Goal: Task Accomplishment & Management: Use online tool/utility

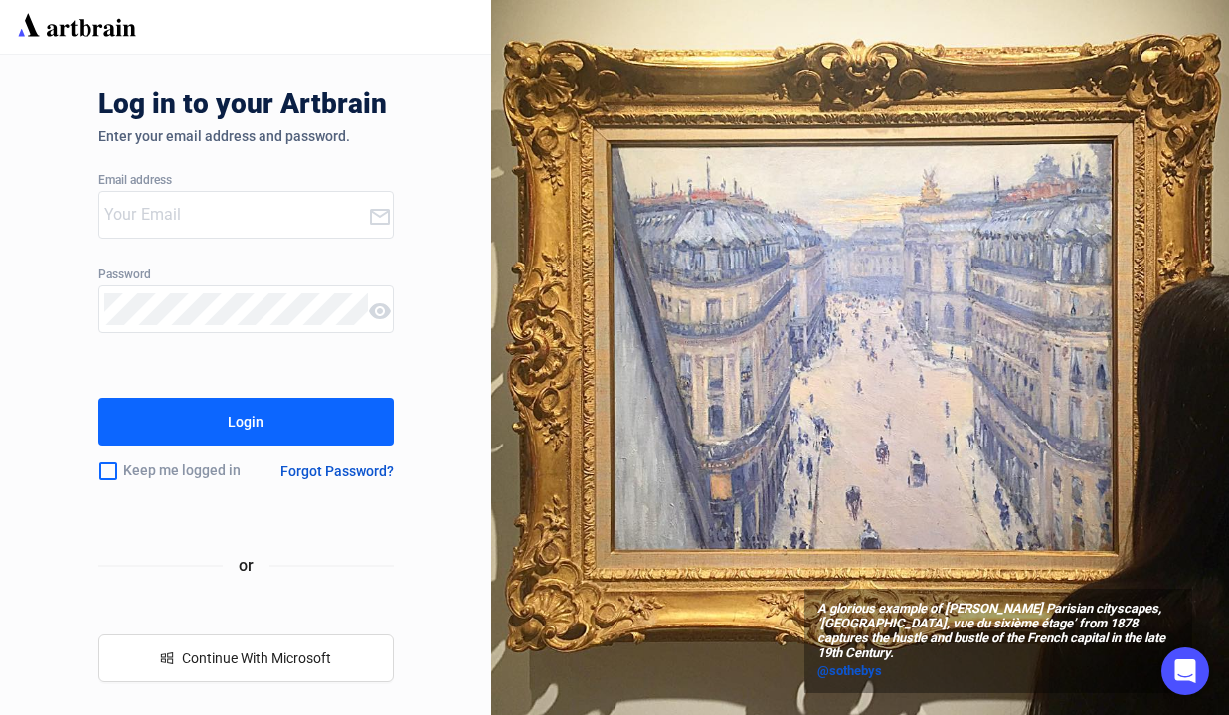
type input "[EMAIL_ADDRESS][DOMAIN_NAME]"
click at [274, 405] on button "Login" at bounding box center [245, 422] width 295 height 48
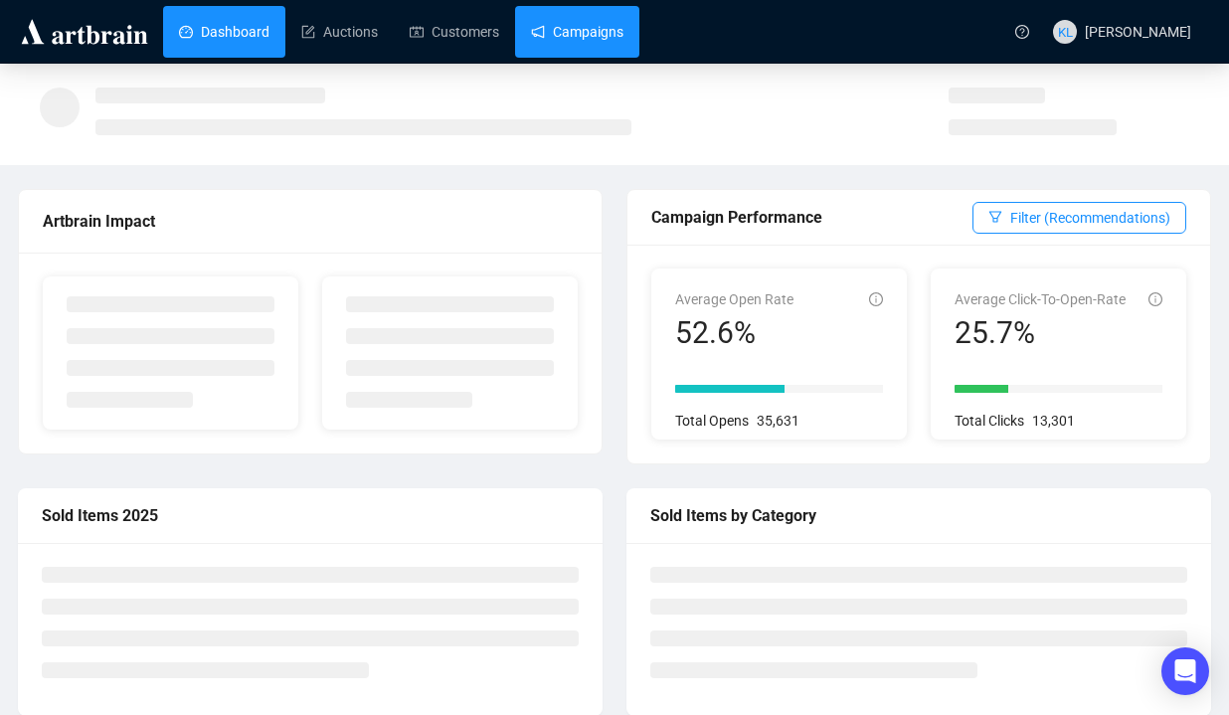
click at [572, 37] on link "Campaigns" at bounding box center [577, 32] width 93 height 52
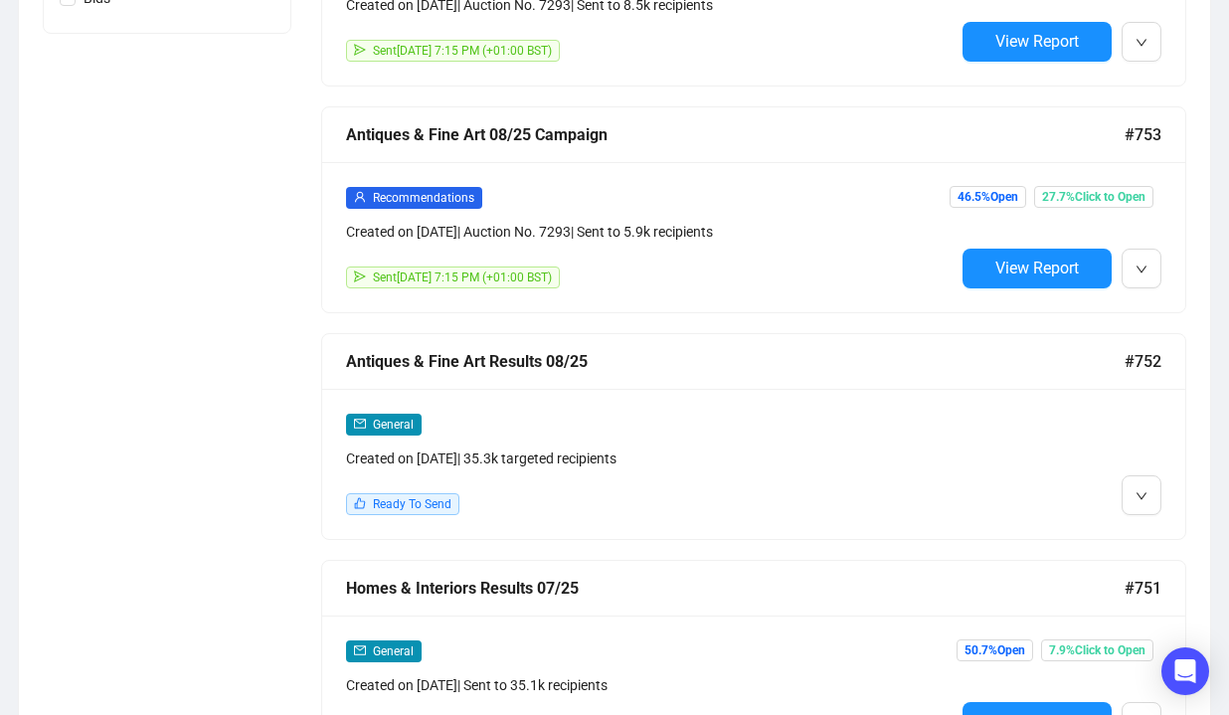
scroll to position [1270, 0]
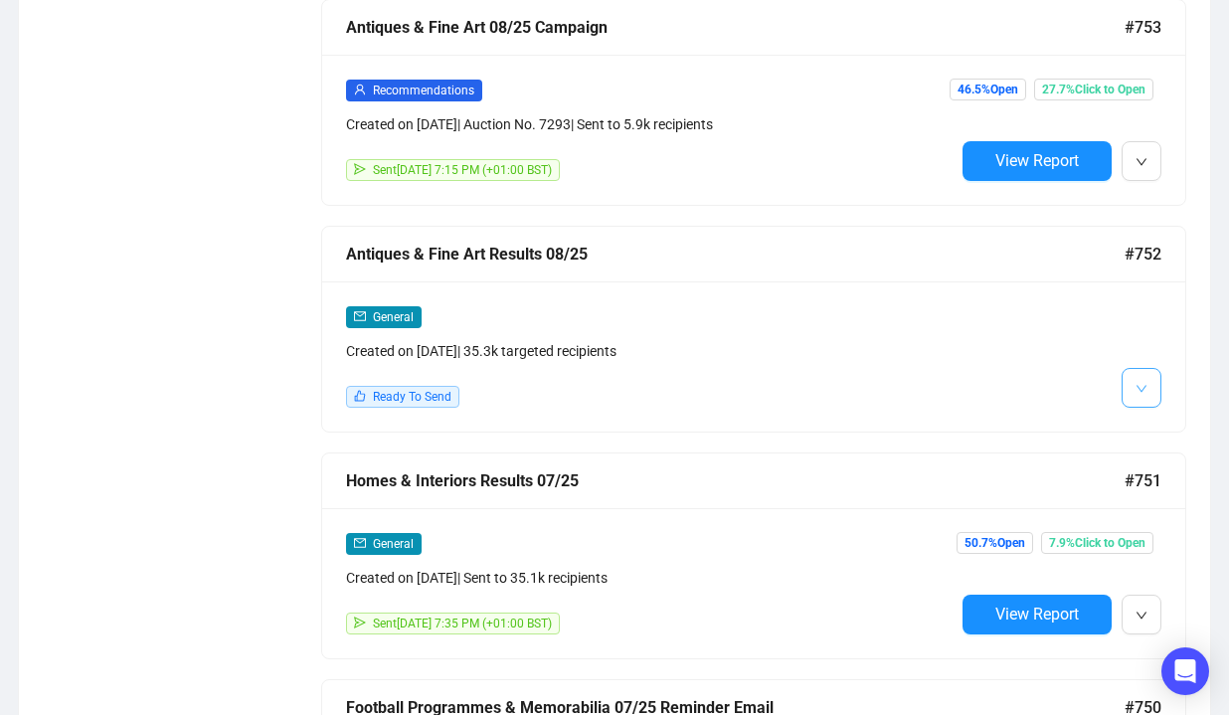
click at [1150, 396] on button "button" at bounding box center [1142, 388] width 40 height 40
click at [1123, 427] on span "Edit" at bounding box center [1117, 429] width 58 height 22
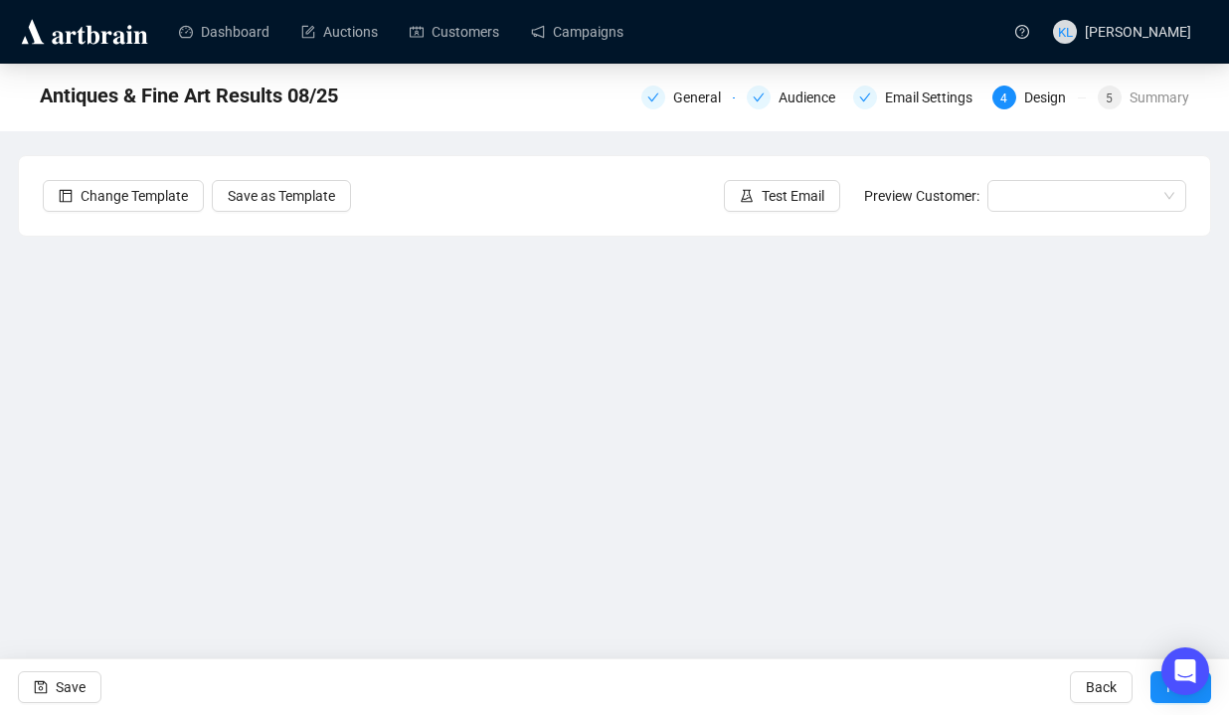
scroll to position [25, 0]
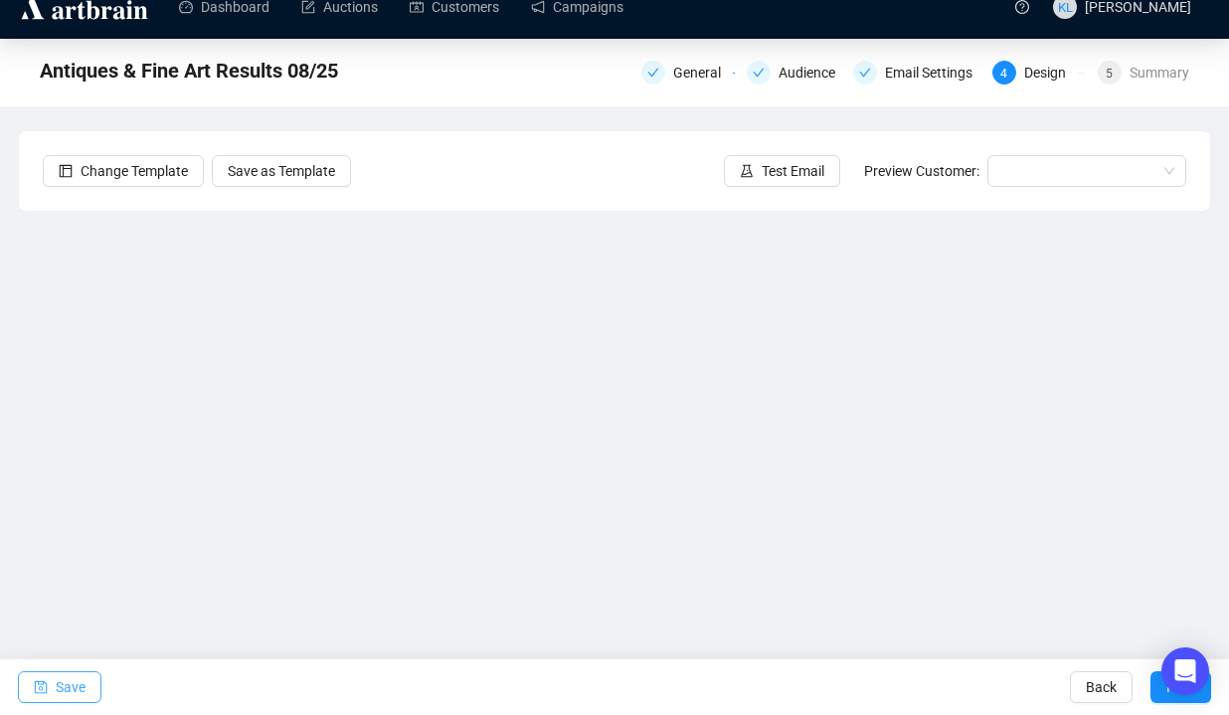
click at [56, 691] on span "Save" at bounding box center [71, 687] width 30 height 56
click at [74, 679] on span "Save" at bounding box center [71, 687] width 30 height 56
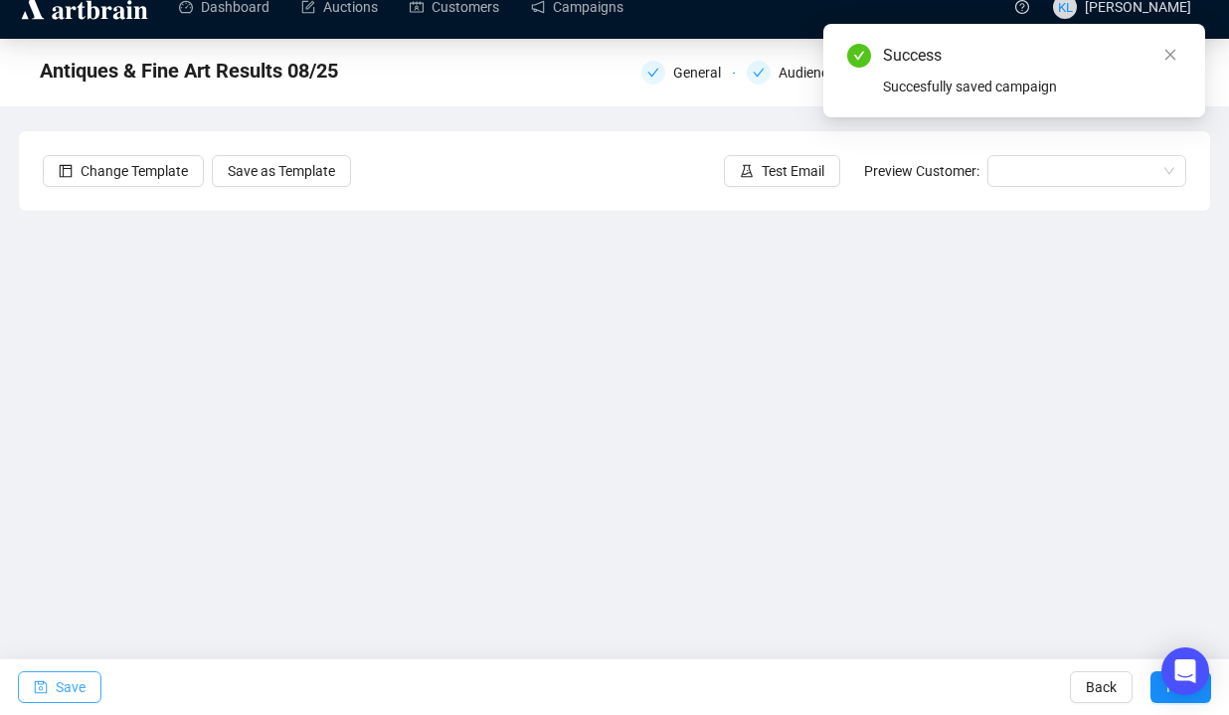
click at [56, 680] on span "Save" at bounding box center [71, 687] width 30 height 56
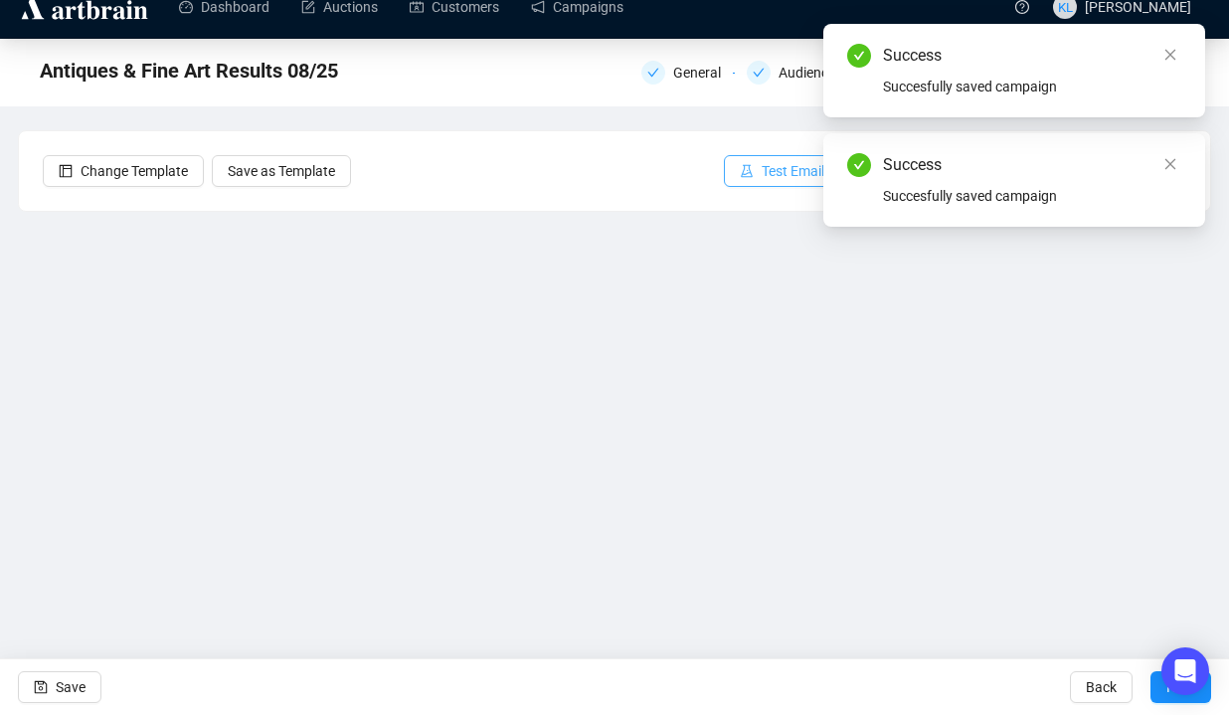
click at [805, 181] on span "Test Email" at bounding box center [793, 171] width 63 height 22
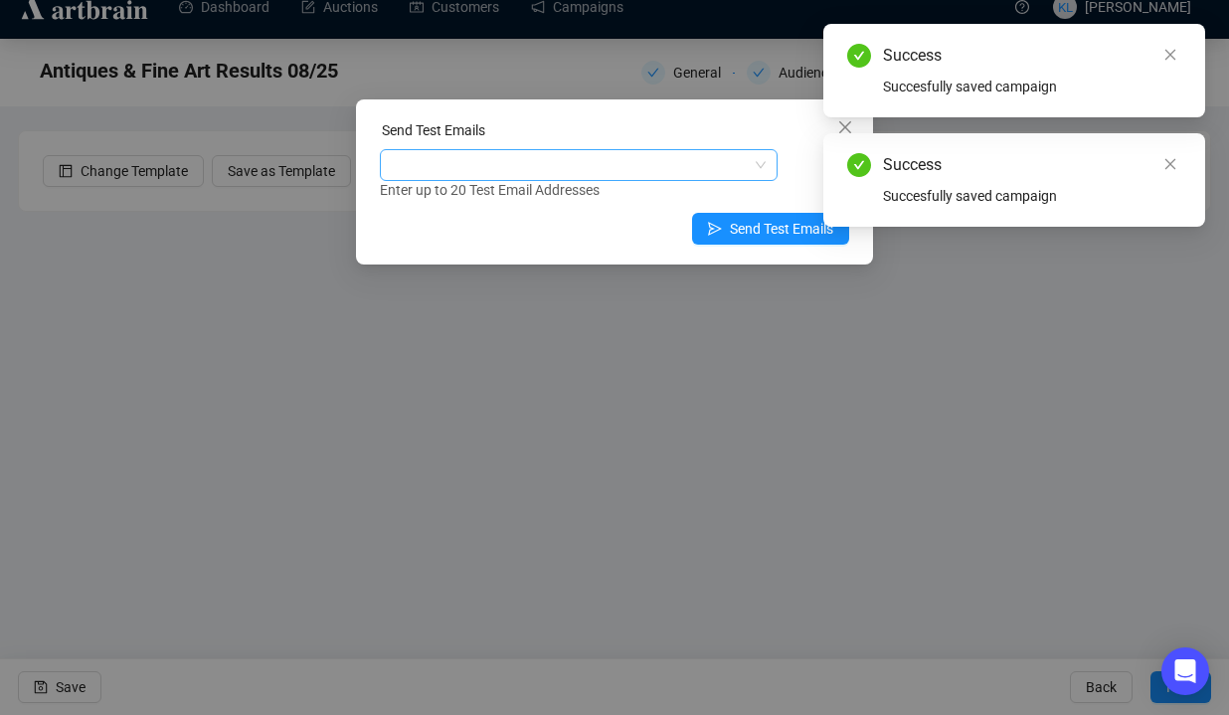
click at [501, 157] on div at bounding box center [568, 165] width 369 height 28
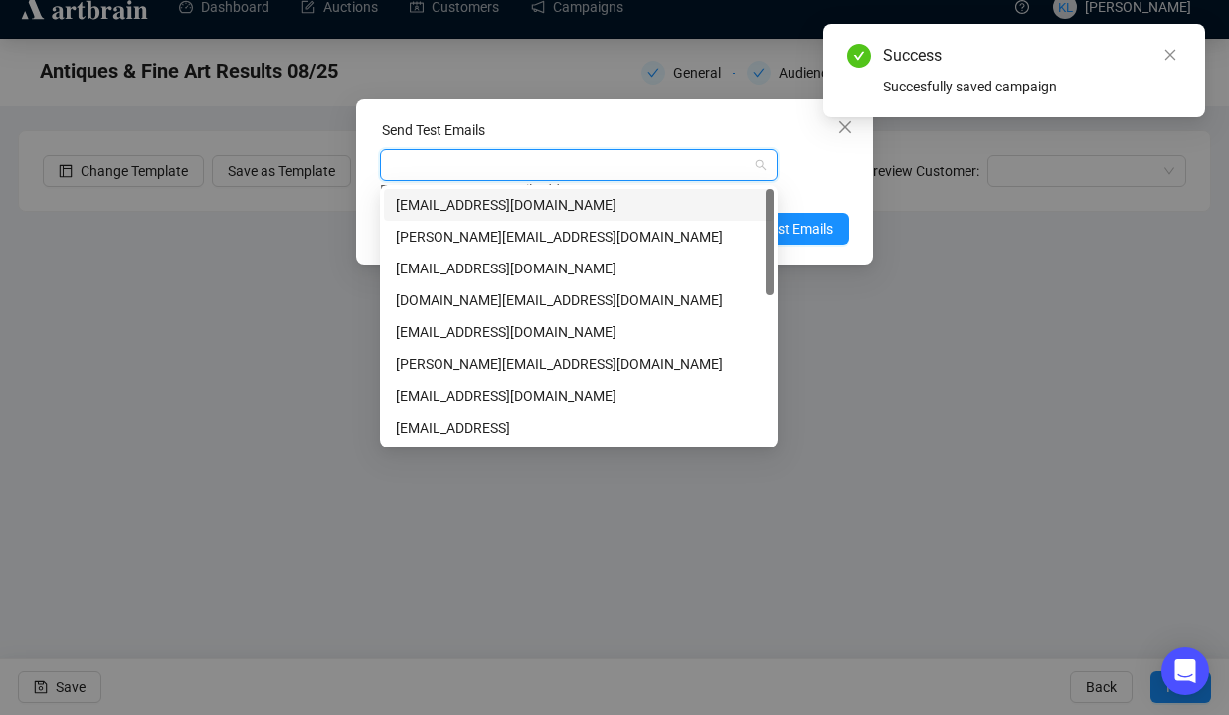
click at [494, 195] on div "[EMAIL_ADDRESS][DOMAIN_NAME]" at bounding box center [579, 205] width 366 height 22
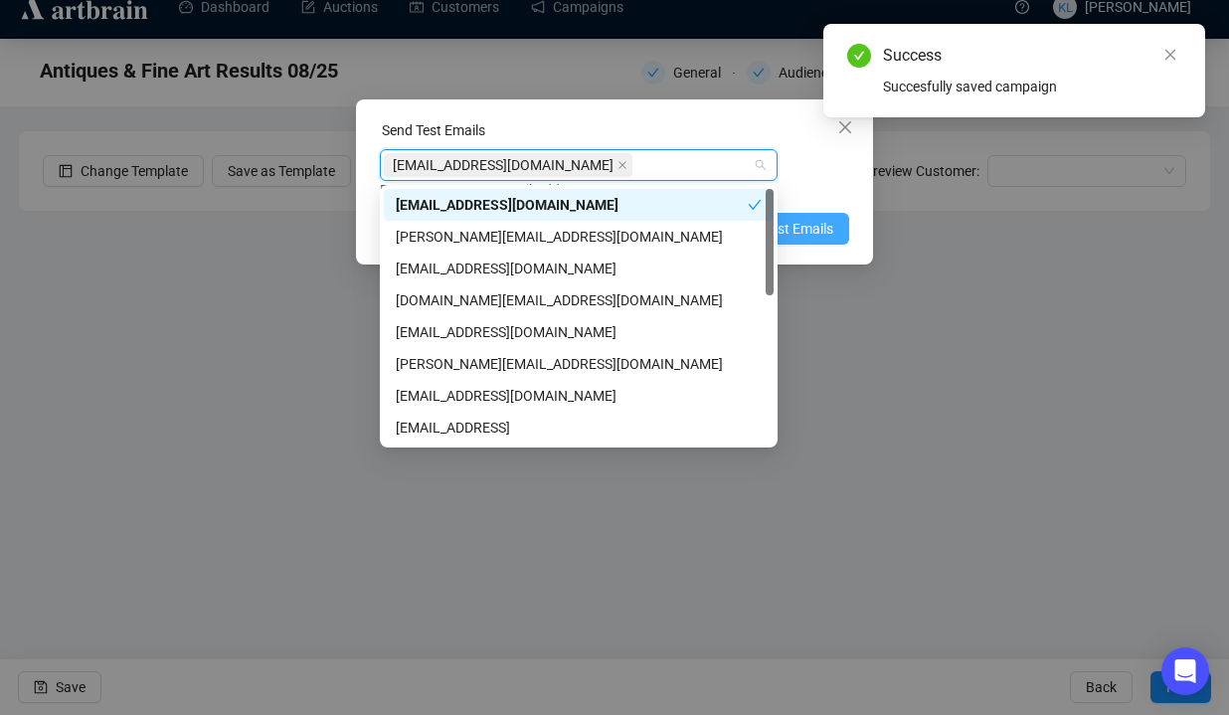
click at [816, 219] on span "Send Test Emails" at bounding box center [781, 229] width 103 height 22
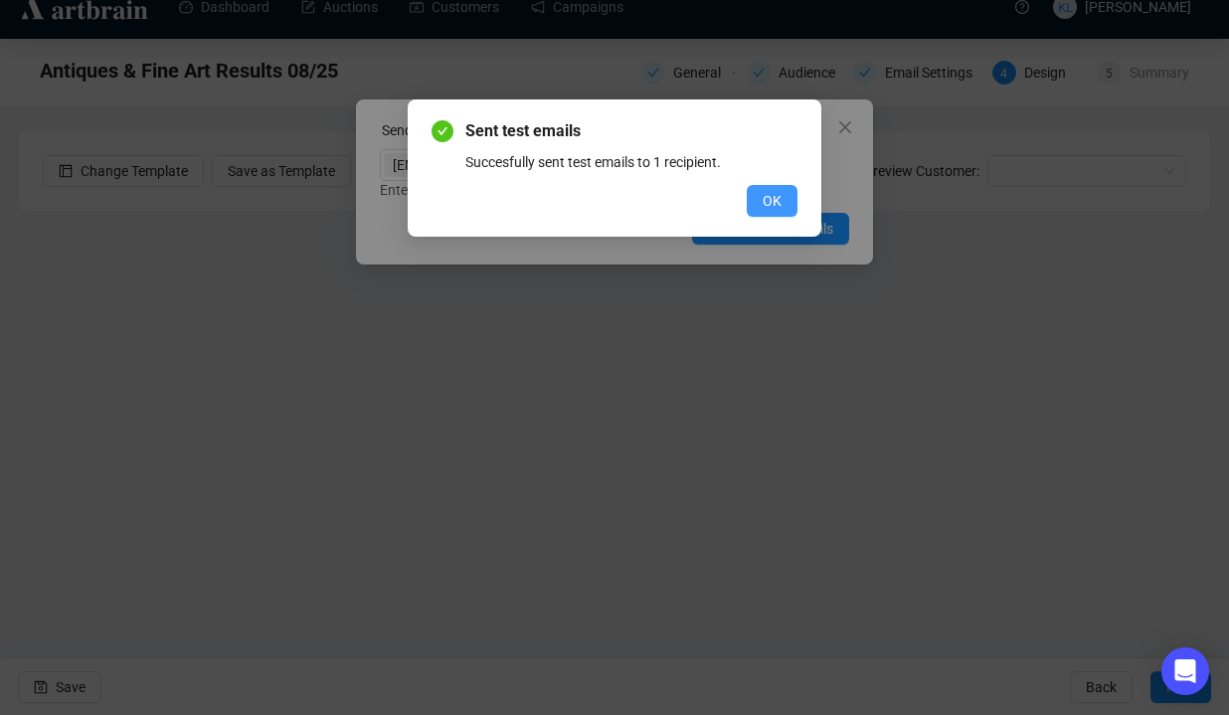
click at [790, 201] on button "OK" at bounding box center [772, 201] width 51 height 32
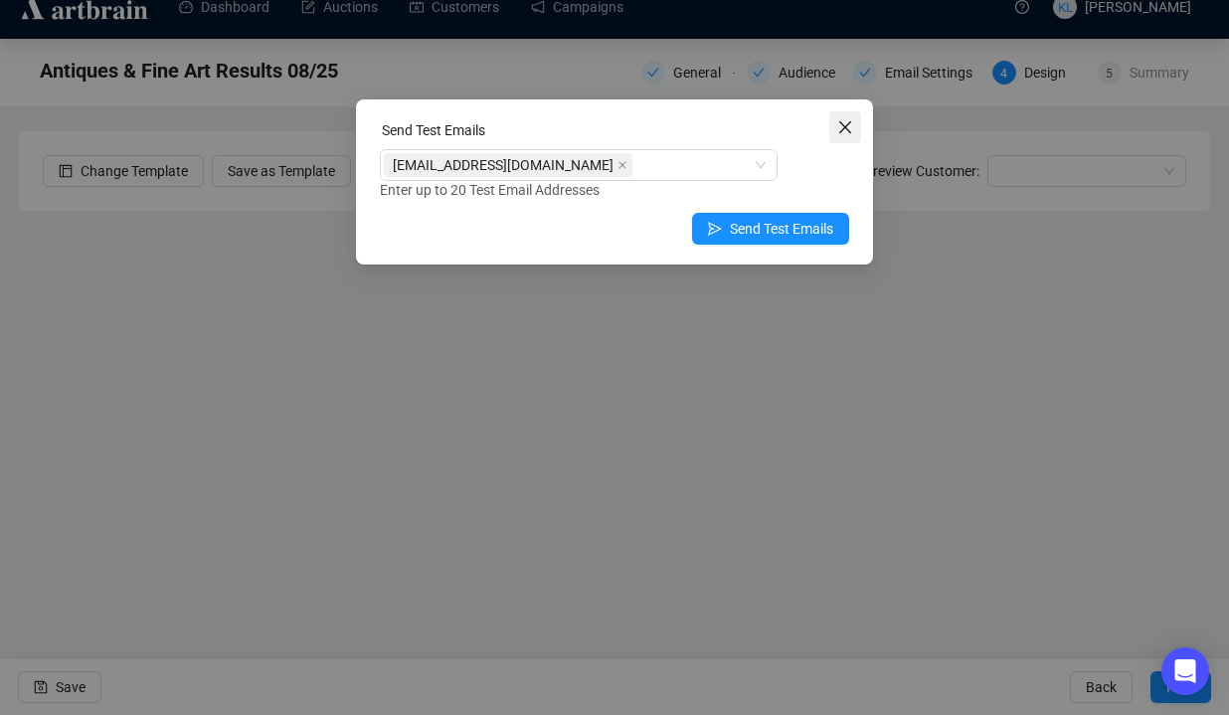
click at [847, 133] on icon "close" at bounding box center [846, 127] width 16 height 16
